Goal: Task Accomplishment & Management: Complete application form

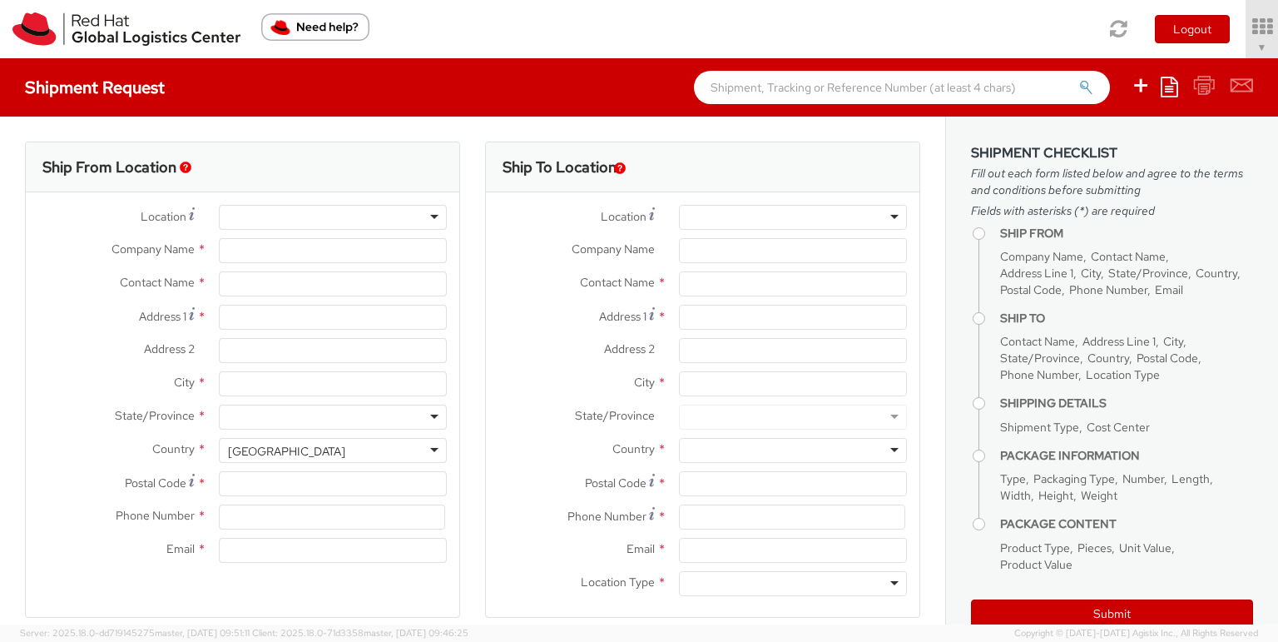
select select "857"
select select
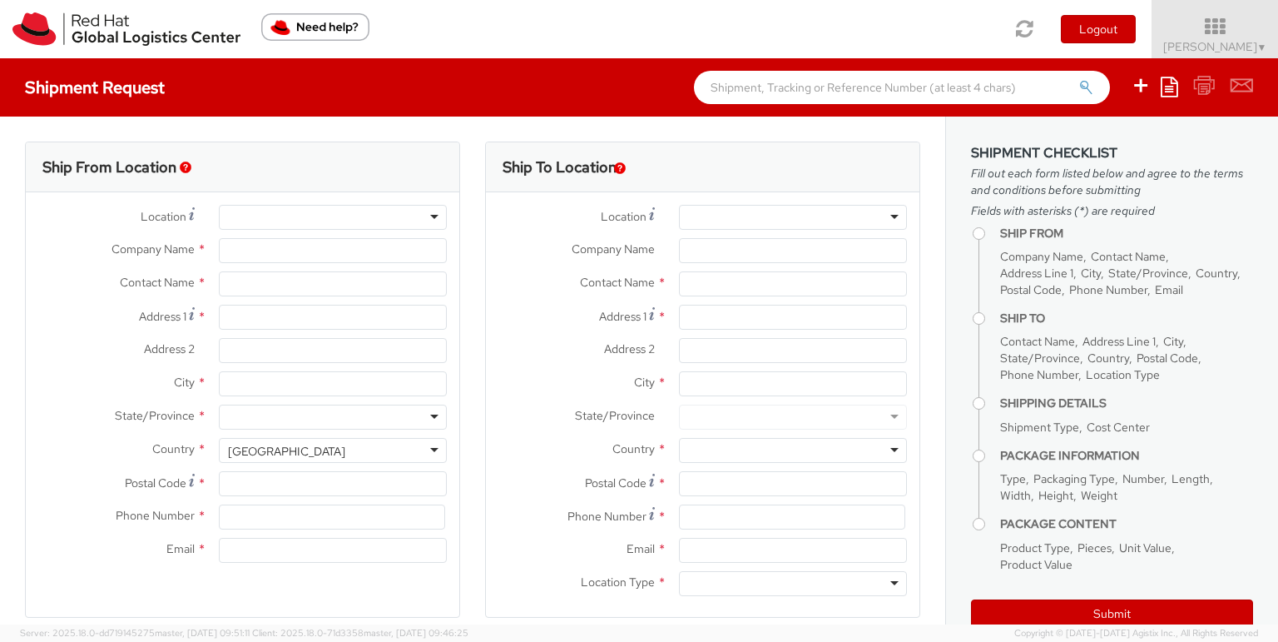
type input "Red Hat, Inc."
type input "[PERSON_NAME]"
type input "[STREET_ADDRESS]"
type input "RALEIGH"
type input "27601"
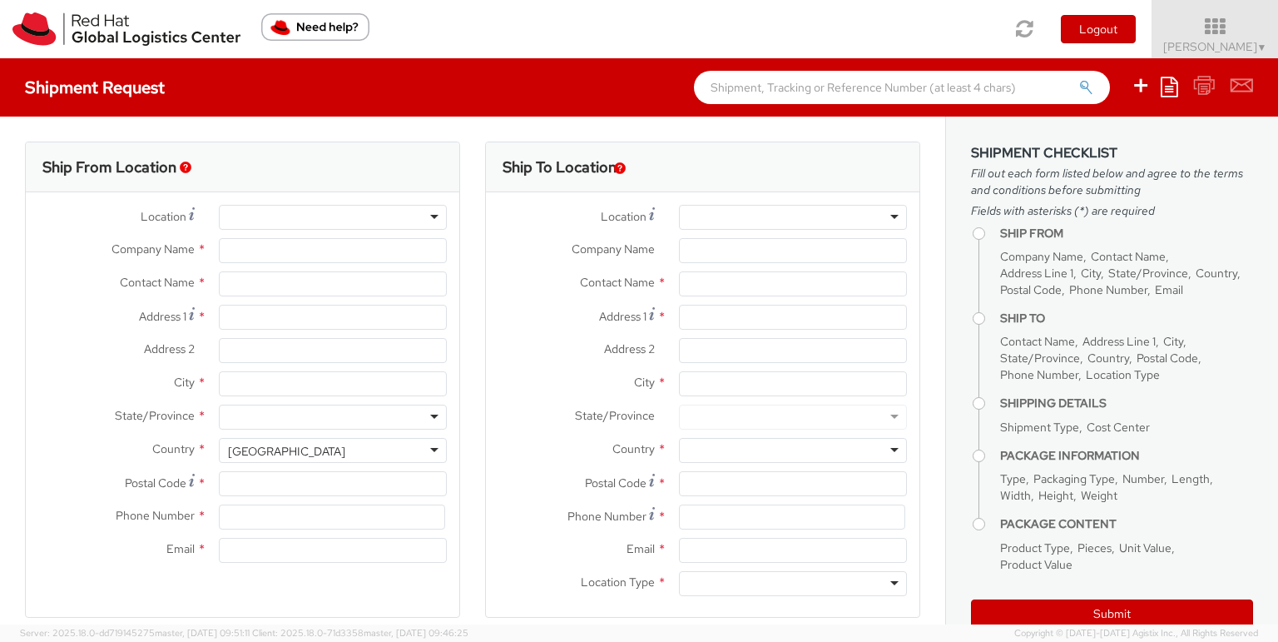
type input "[PHONE_NUMBER]"
type input "[EMAIL_ADDRESS][DOMAIN_NAME]"
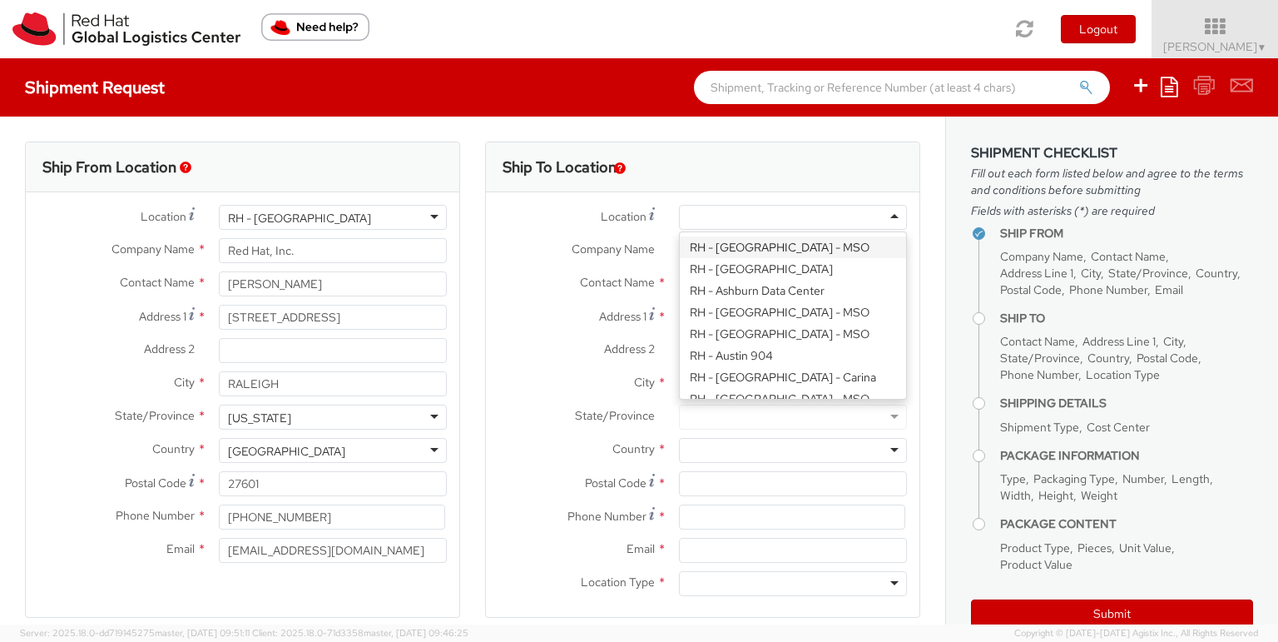
click at [795, 215] on div at bounding box center [793, 217] width 228 height 25
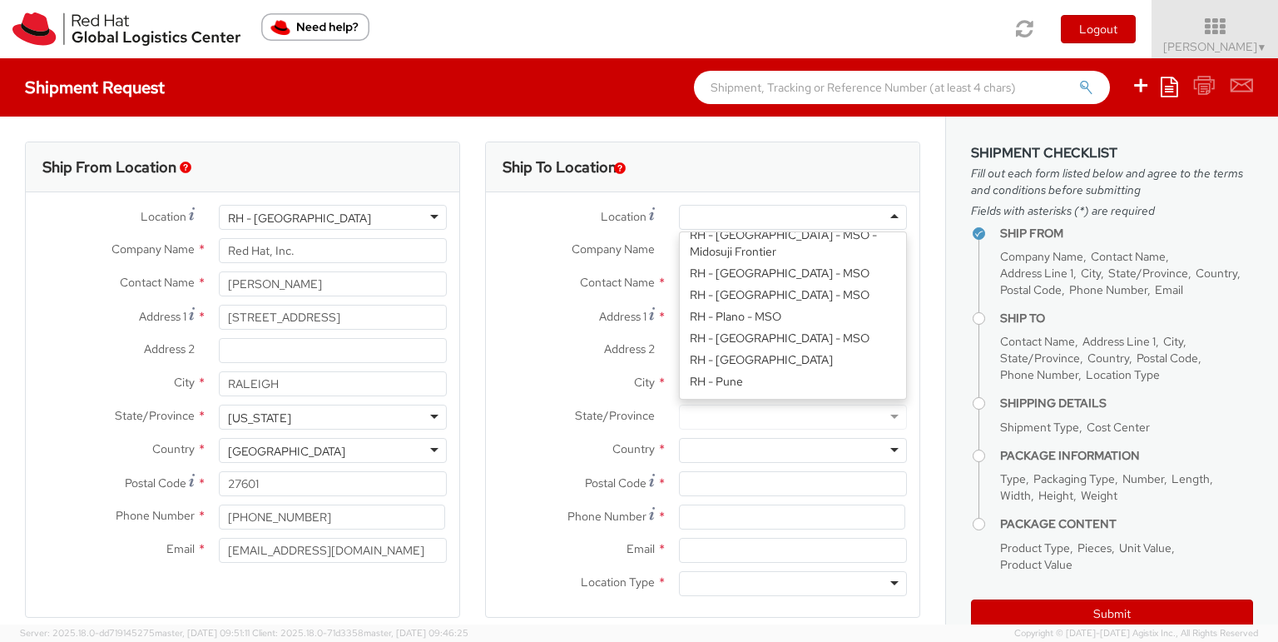
type input "Red Hat, Inc."
type input "[STREET_ADDRESS]"
type input "RALEIGH"
type input "27601"
type input "[PHONE_NUMBER]"
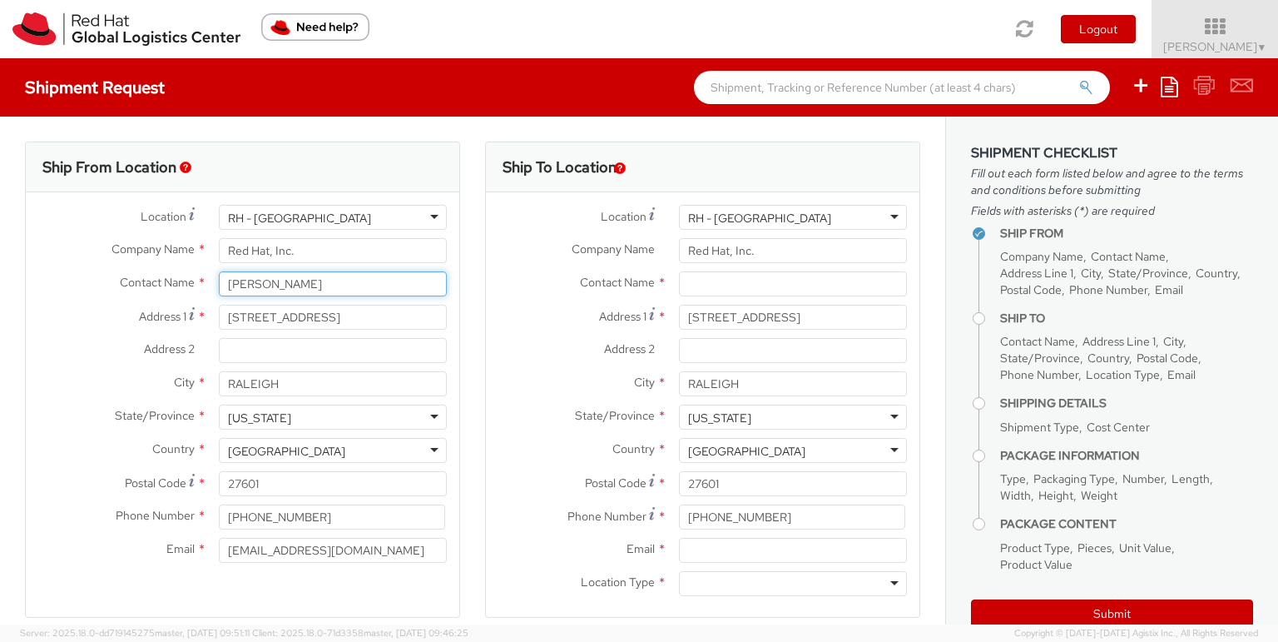
click at [308, 278] on input "[PERSON_NAME]" at bounding box center [333, 283] width 228 height 25
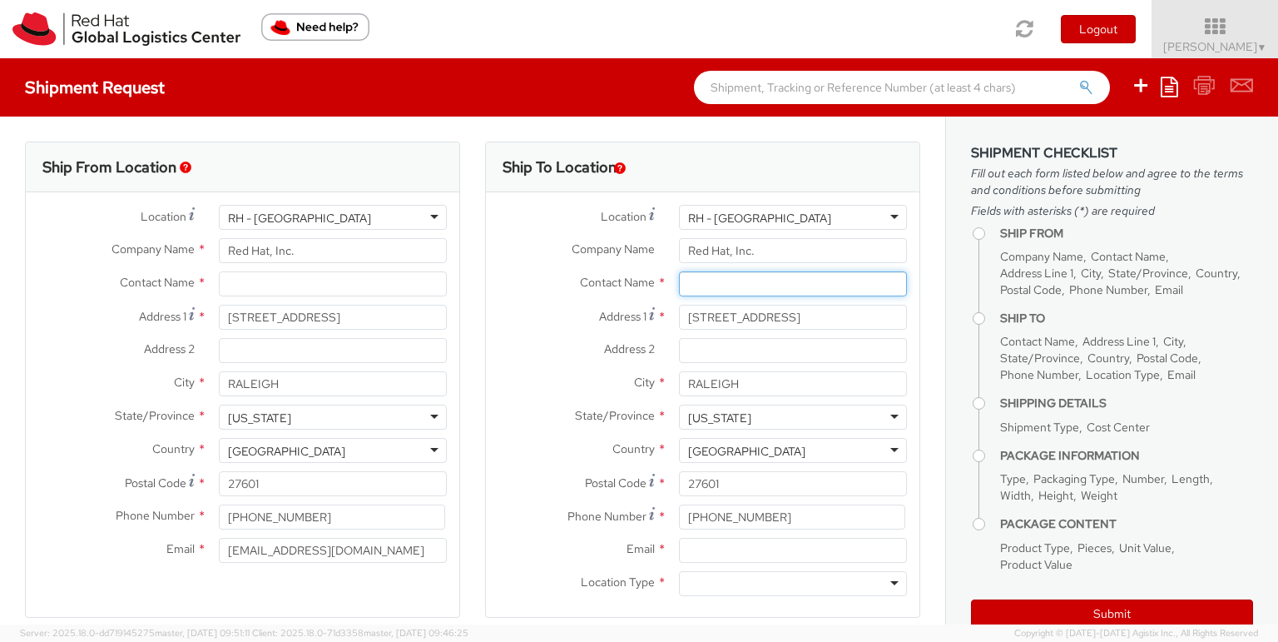
click at [720, 285] on input "text" at bounding box center [793, 283] width 228 height 25
paste input "[PERSON_NAME]"
type input "[PERSON_NAME]"
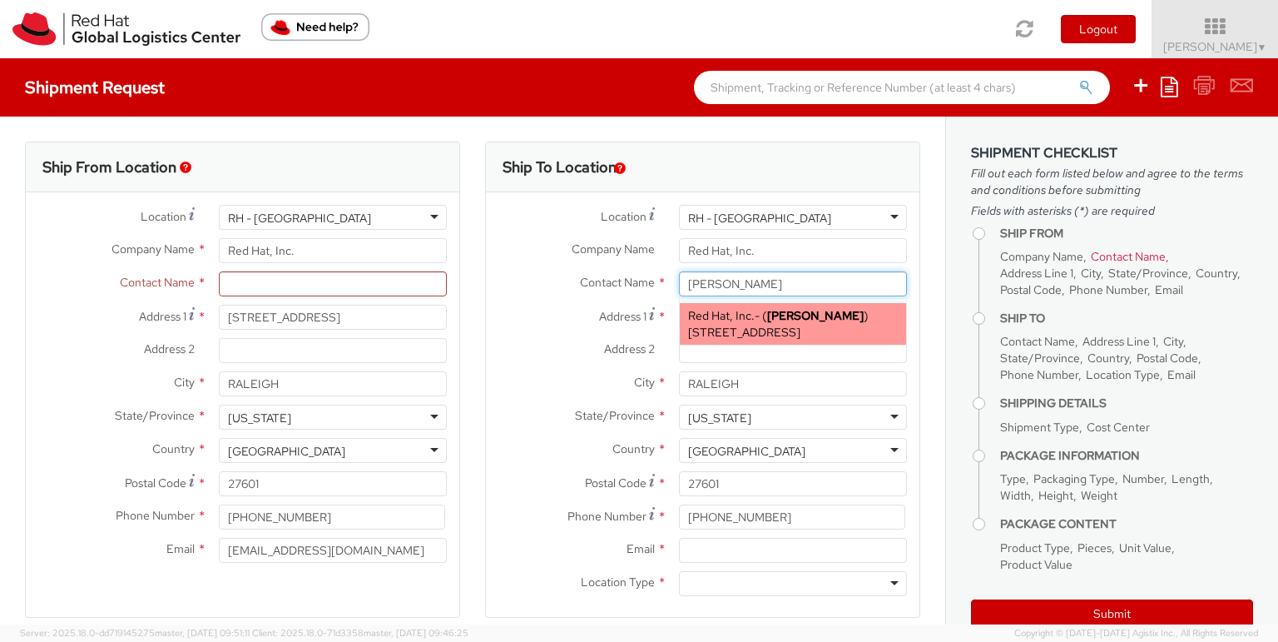
click at [722, 325] on span "[STREET_ADDRESS]" at bounding box center [744, 332] width 112 height 15
type input "[EMAIL_ADDRESS][DOMAIN_NAME]"
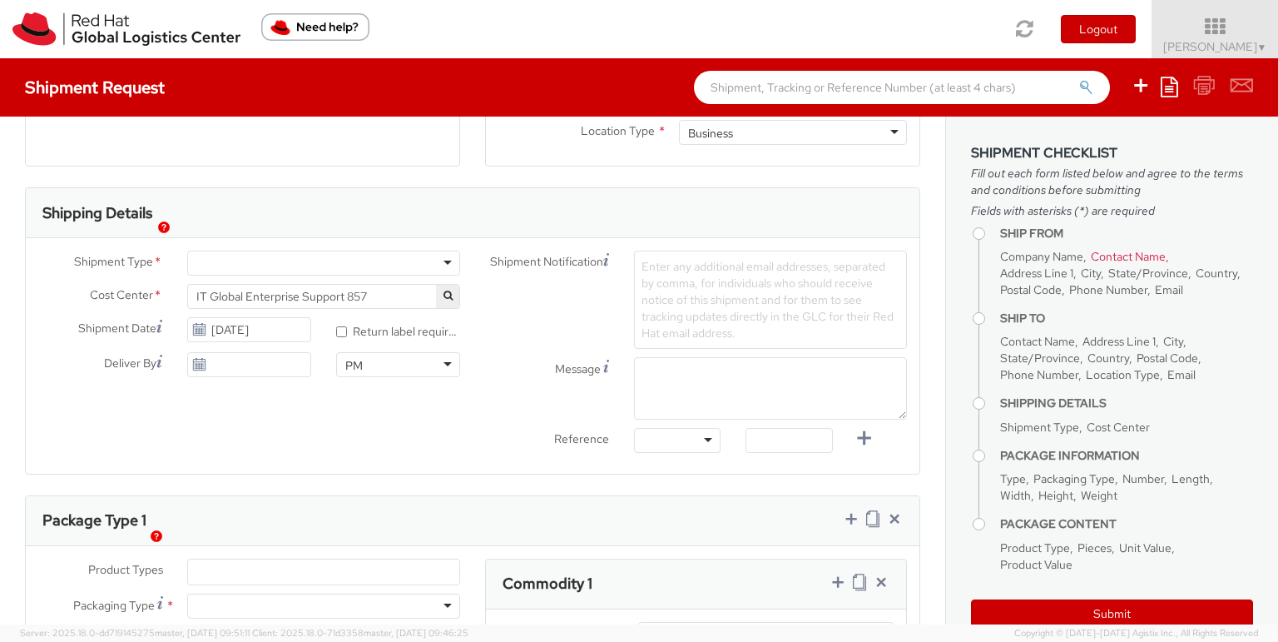
scroll to position [462, 0]
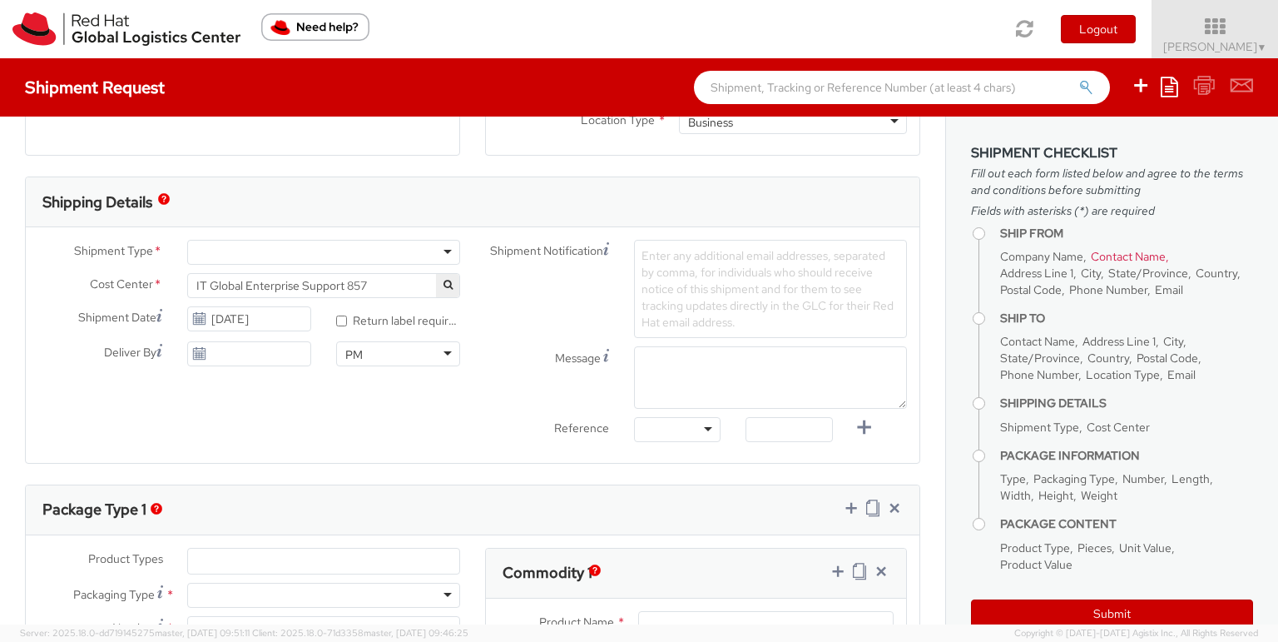
type input "[PERSON_NAME]"
click at [314, 260] on div at bounding box center [323, 252] width 273 height 25
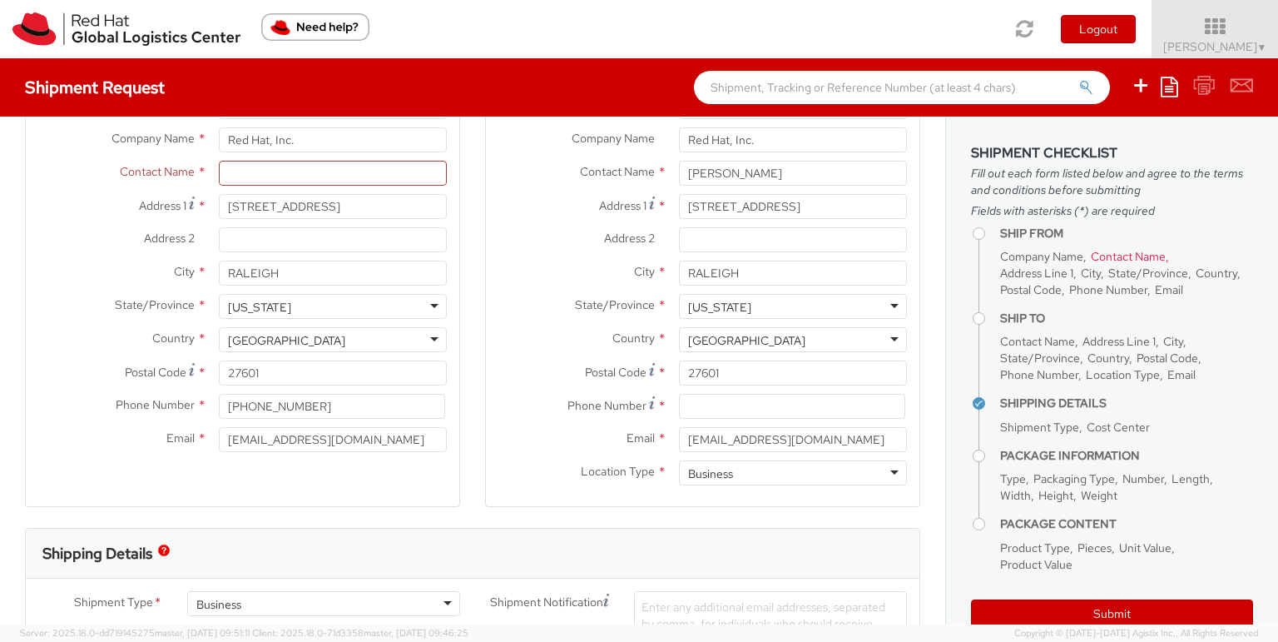
scroll to position [0, 0]
